Goal: Transaction & Acquisition: Purchase product/service

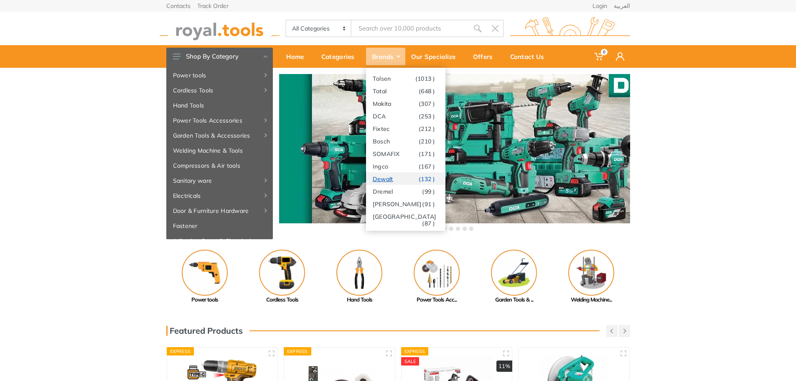
drag, startPoint x: 0, startPoint y: 0, endPoint x: 409, endPoint y: 177, distance: 445.9
click at [409, 177] on link "Dewalt (132 )" at bounding box center [405, 178] width 79 height 13
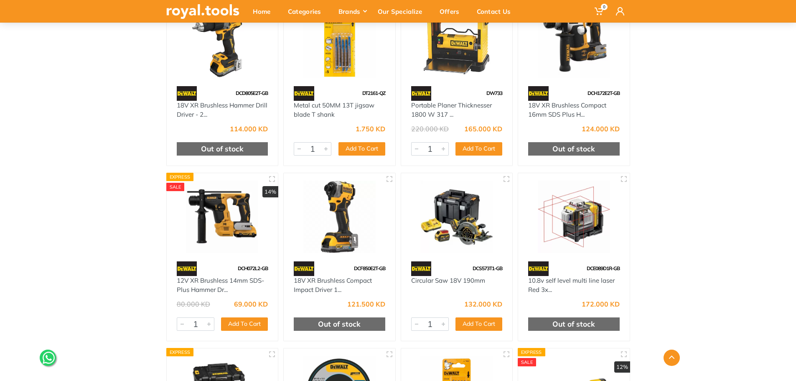
scroll to position [1087, 0]
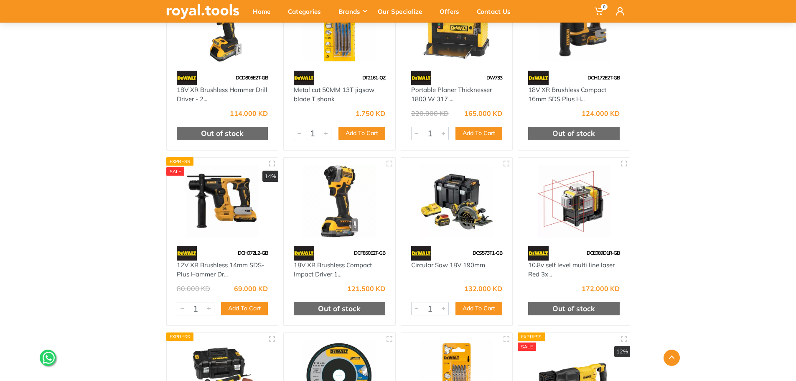
click at [474, 217] on img at bounding box center [457, 201] width 97 height 72
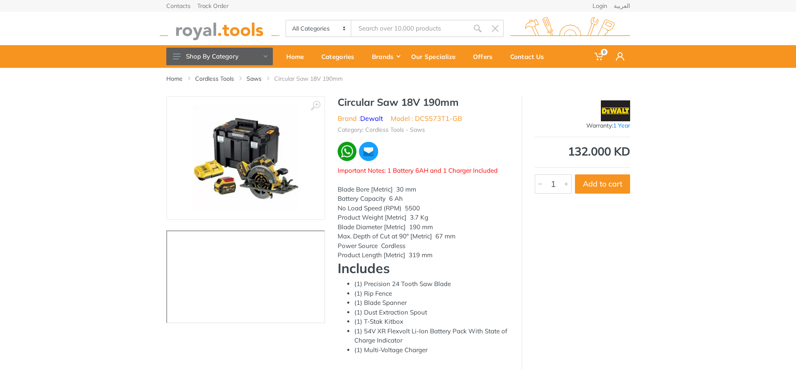
click at [222, 189] on img at bounding box center [245, 157] width 105 height 105
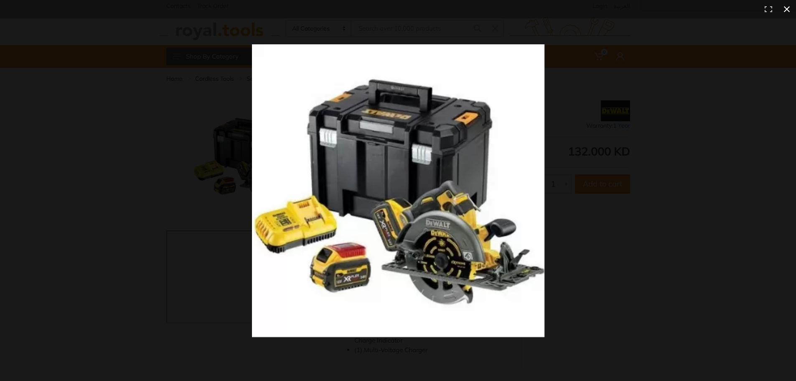
click at [789, 5] on button at bounding box center [787, 9] width 18 height 18
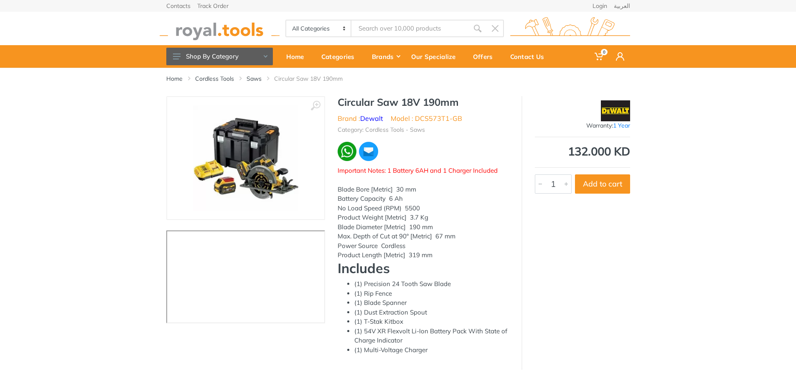
click at [270, 182] on img at bounding box center [245, 157] width 105 height 105
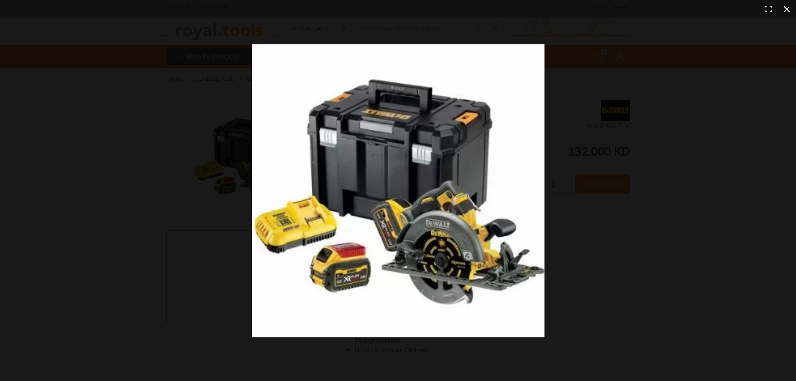
click at [790, 8] on button at bounding box center [787, 9] width 18 height 18
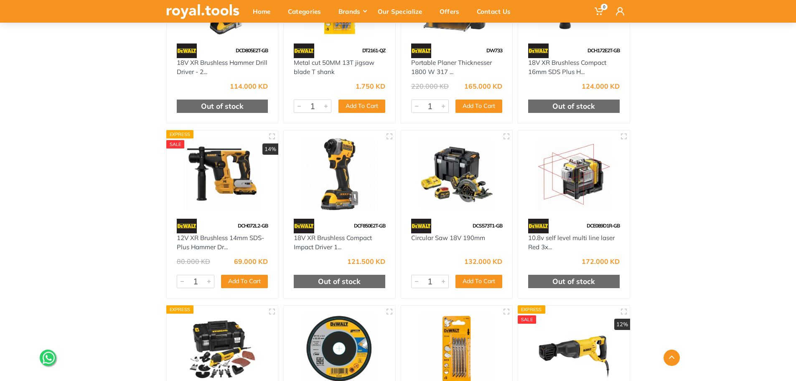
scroll to position [1171, 0]
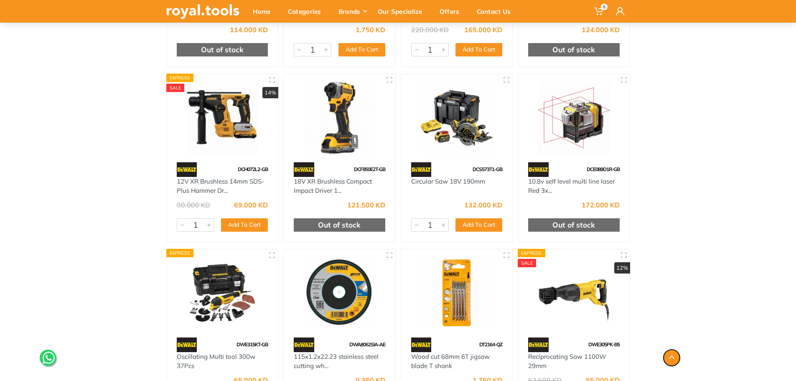
click at [667, 360] on button "button" at bounding box center [672, 357] width 16 height 16
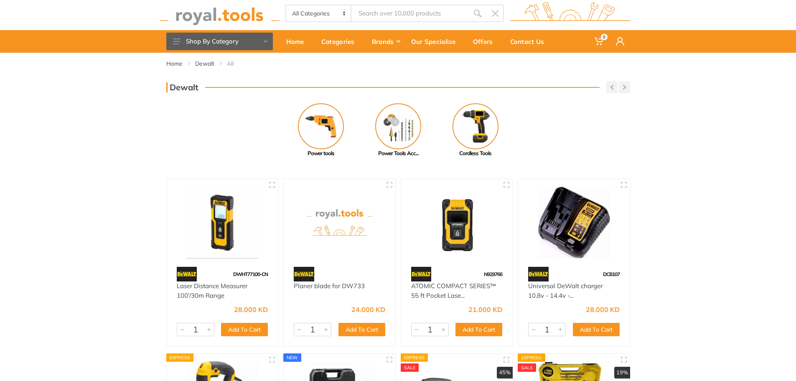
scroll to position [0, 0]
